Goal: Answer question/provide support: Ask a question

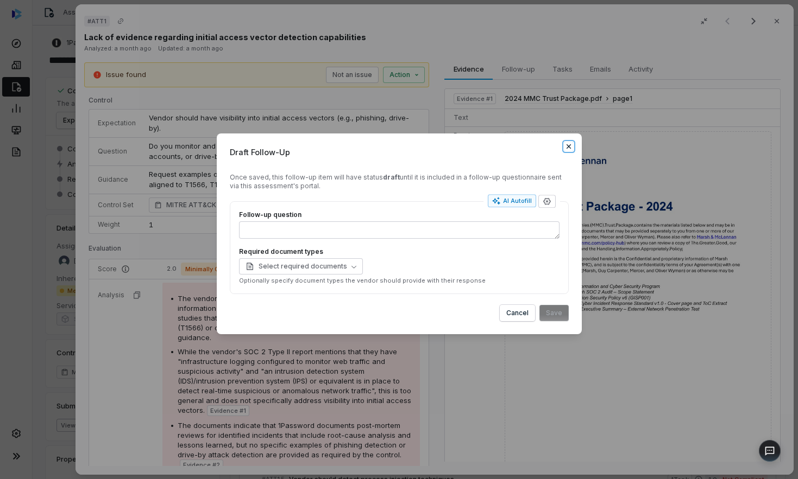
click at [566, 143] on icon "button" at bounding box center [568, 146] width 9 height 9
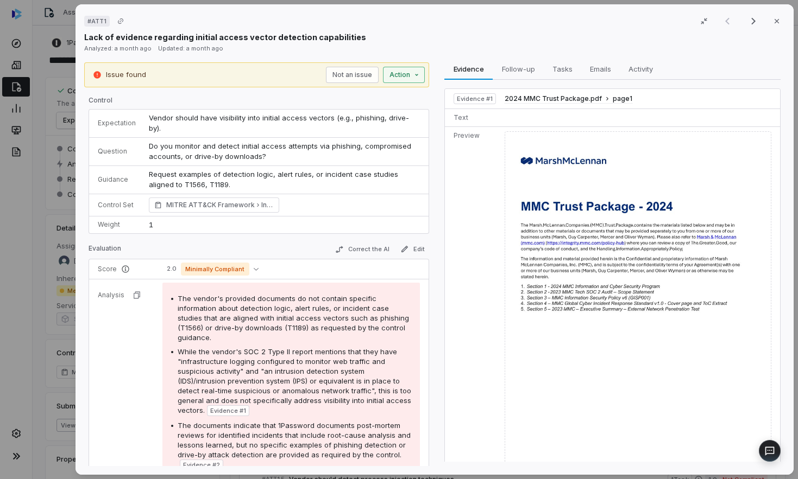
click at [411, 77] on div "# ATT1 Result 1 of 25 Close Lack of evidence regarding initial access vector de…" at bounding box center [399, 239] width 798 height 479
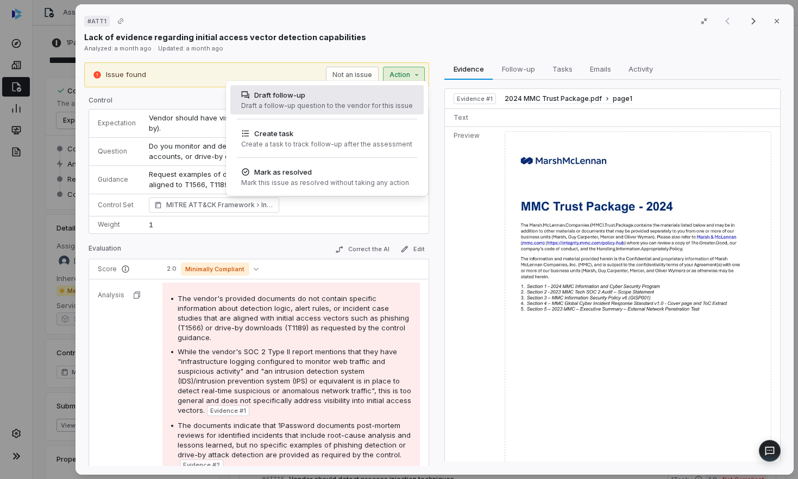
click at [346, 108] on div "Draft a follow-up question to the vendor for this issue" at bounding box center [327, 106] width 172 height 9
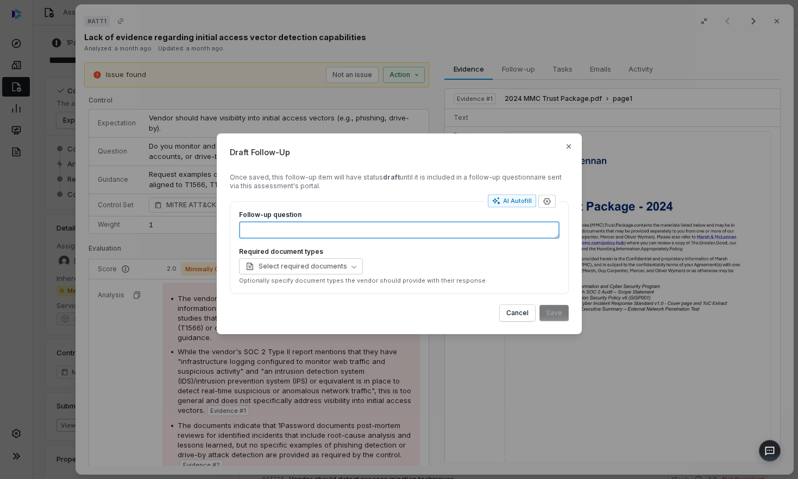
click at [352, 233] on textarea "Follow-up question" at bounding box center [399, 230] width 320 height 17
drag, startPoint x: 330, startPoint y: 142, endPoint x: 411, endPoint y: 137, distance: 81.1
click at [411, 137] on div "Draft Follow-Up Once saved, this follow-up item will have status draft until it…" at bounding box center [399, 234] width 365 height 201
click at [35, 262] on div "Draft Follow-Up Once saved, this follow-up item will have status draft until it…" at bounding box center [399, 239] width 798 height 247
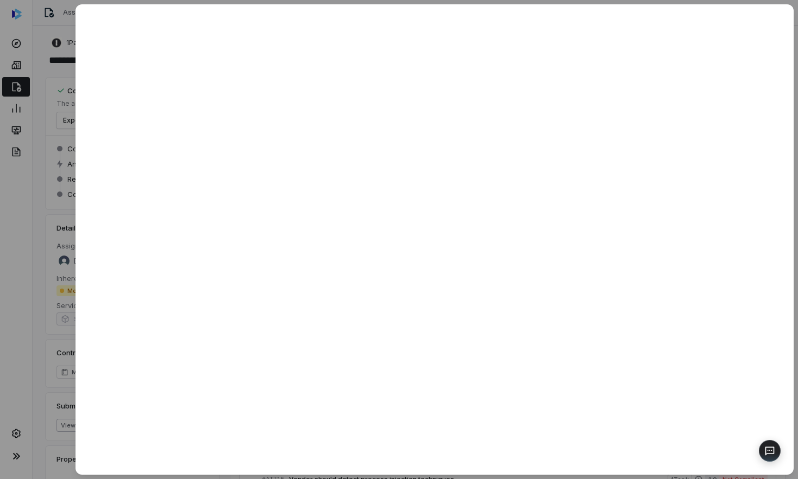
click at [40, 225] on div at bounding box center [399, 239] width 798 height 479
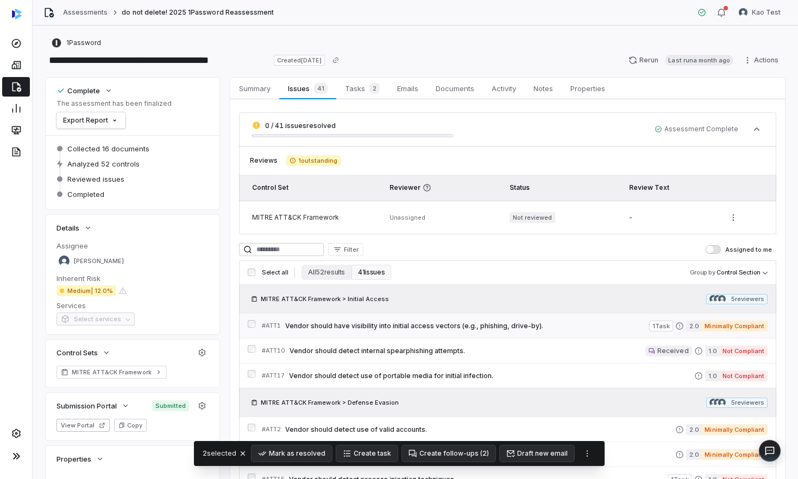
click at [361, 328] on span "Vendor should have visibility into initial access vectors (e.g., phishing, driv…" at bounding box center [467, 326] width 364 height 9
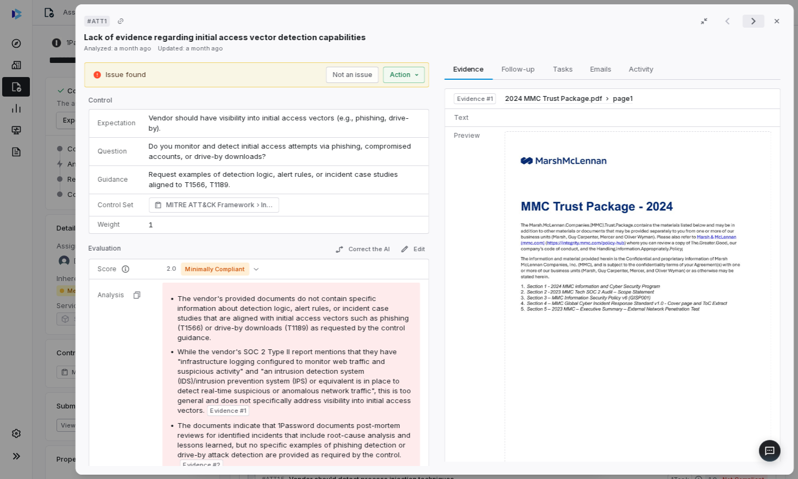
click at [750, 17] on icon "Next result" at bounding box center [753, 21] width 13 height 13
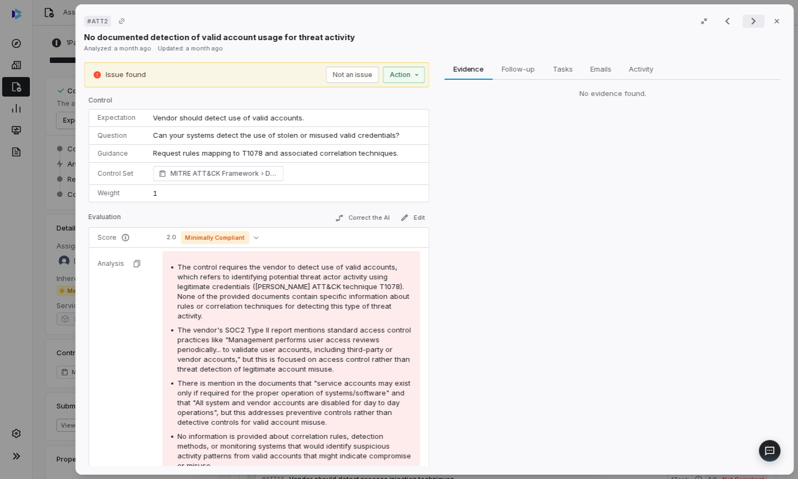
click at [750, 17] on icon "Next result" at bounding box center [753, 21] width 13 height 13
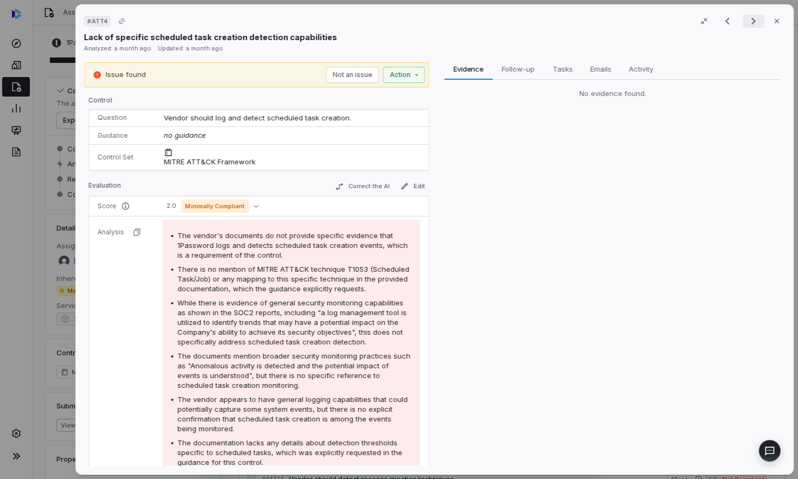
click at [750, 17] on icon "Next result" at bounding box center [753, 21] width 13 height 13
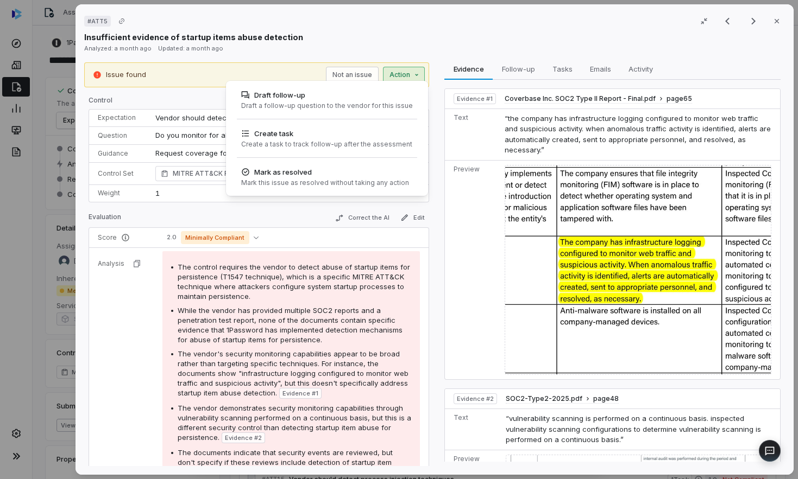
click at [418, 74] on div "# ATT5 Result 4 of 25 Close Insufficient evidence of startup items abuse detect…" at bounding box center [399, 239] width 798 height 479
click at [776, 19] on div "# ATT5 Result 4 of 25 Close Insufficient evidence of startup items abuse detect…" at bounding box center [399, 239] width 798 height 479
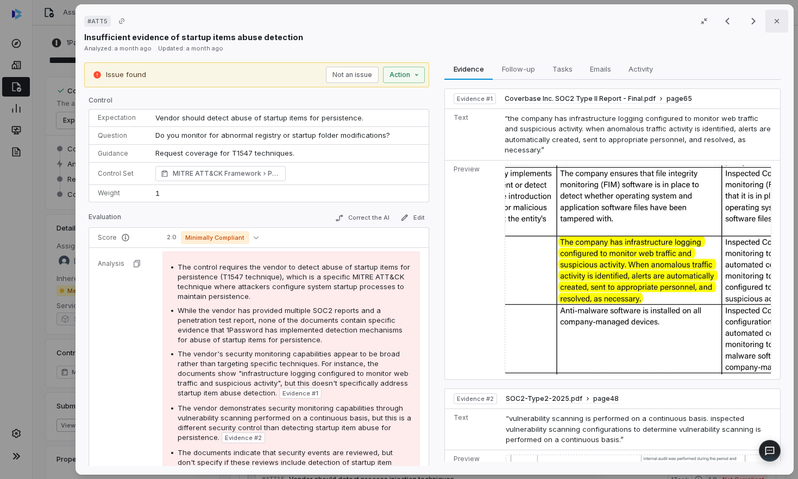
click at [776, 20] on icon "button" at bounding box center [776, 21] width 9 height 9
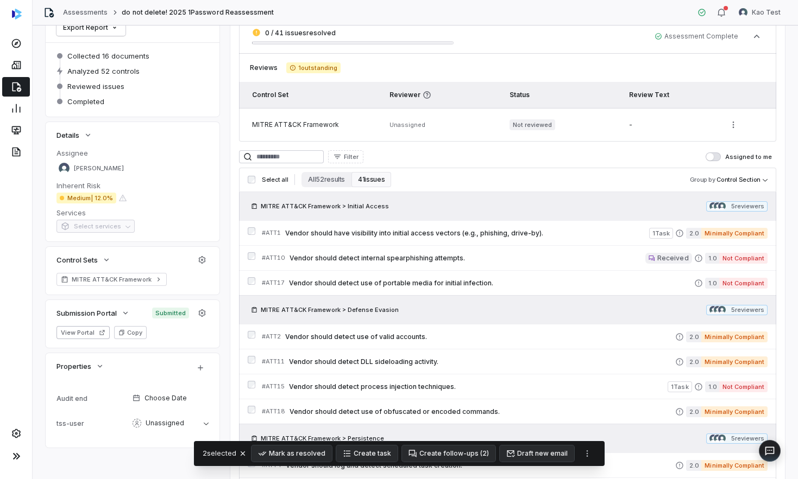
scroll to position [94, 0]
